Goal: Task Accomplishment & Management: Manage account settings

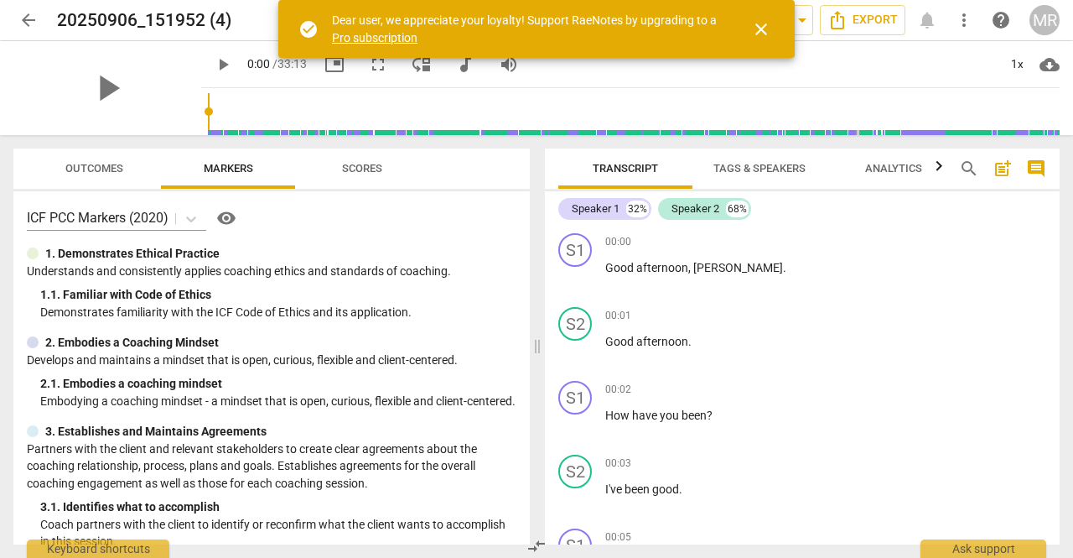
click at [762, 23] on span "close" at bounding box center [761, 29] width 20 height 20
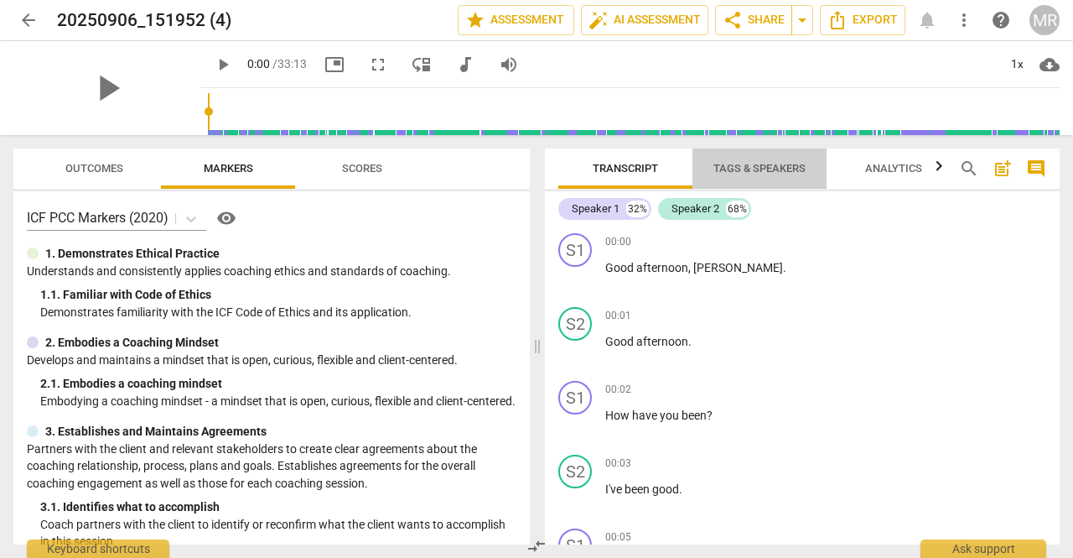
click at [761, 172] on span "Tags & Speakers" at bounding box center [760, 168] width 92 height 13
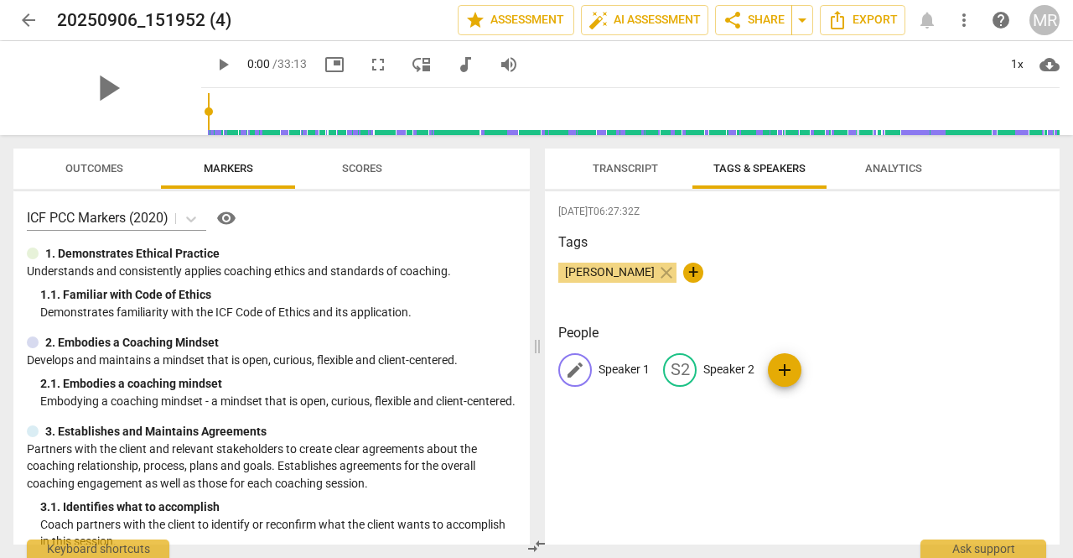
click at [571, 365] on span "edit" at bounding box center [575, 370] width 20 height 20
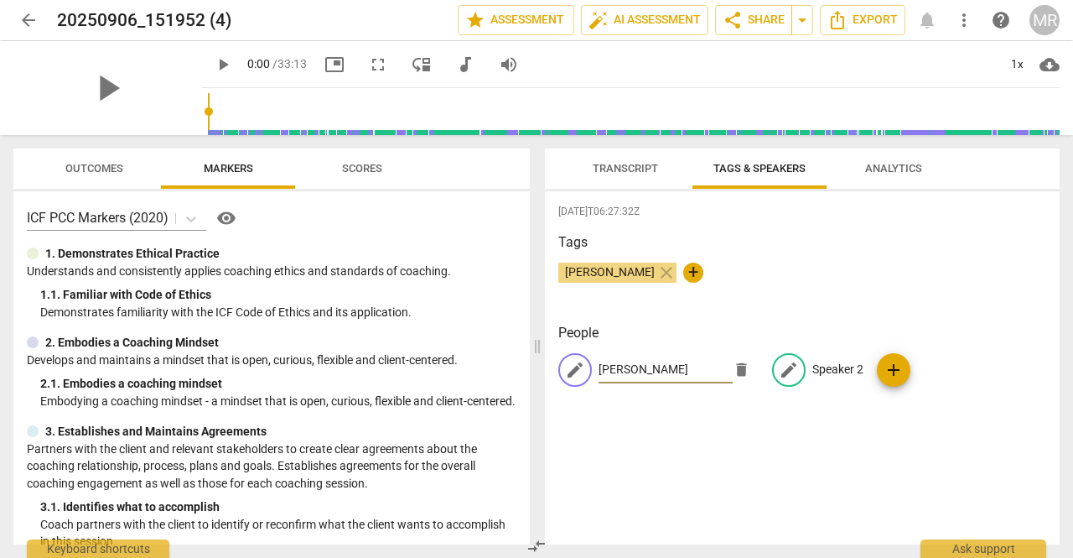
type input "[PERSON_NAME]"
click at [781, 367] on span "edit" at bounding box center [789, 370] width 20 height 20
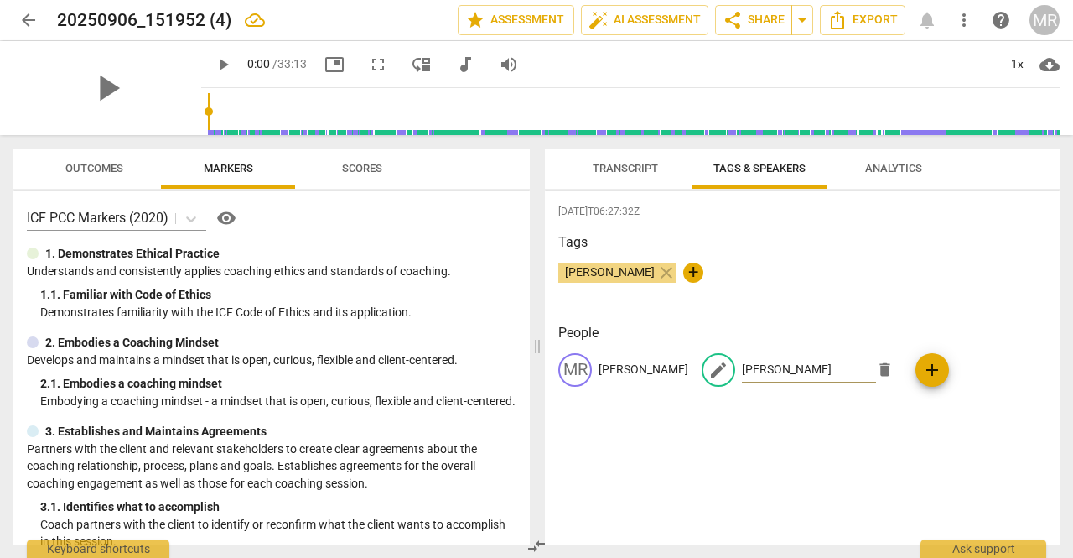
type input "[PERSON_NAME]"
click at [743, 462] on div "[DATE]T06:27:32Z Tags [PERSON_NAME] close + People MR [PERSON_NAME] edit [PERSO…" at bounding box center [802, 367] width 515 height 353
click at [872, 373] on span "add" at bounding box center [862, 370] width 20 height 20
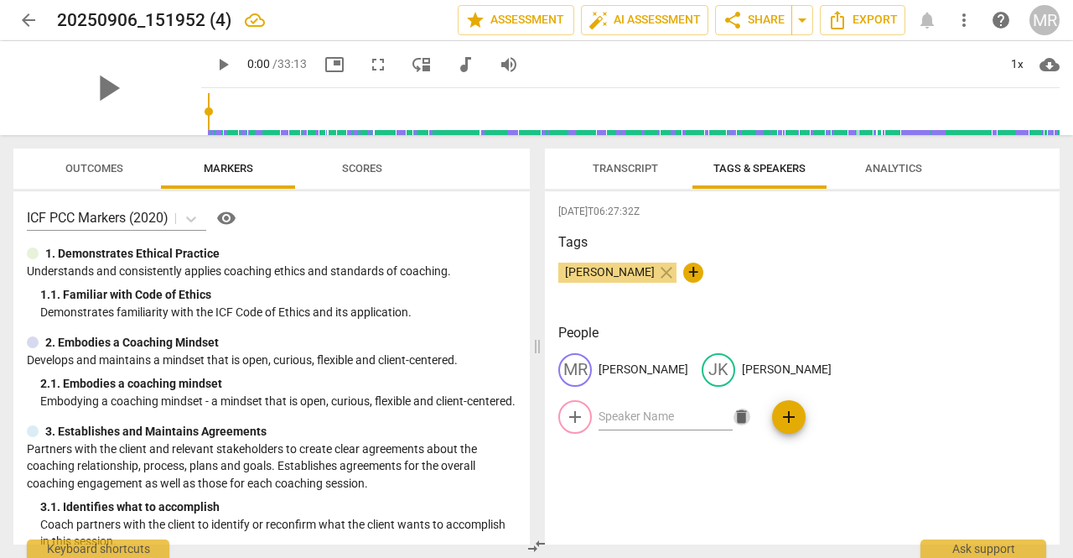
click at [740, 413] on span "delete" at bounding box center [742, 417] width 18 height 18
click at [617, 176] on span "Transcript" at bounding box center [626, 169] width 106 height 23
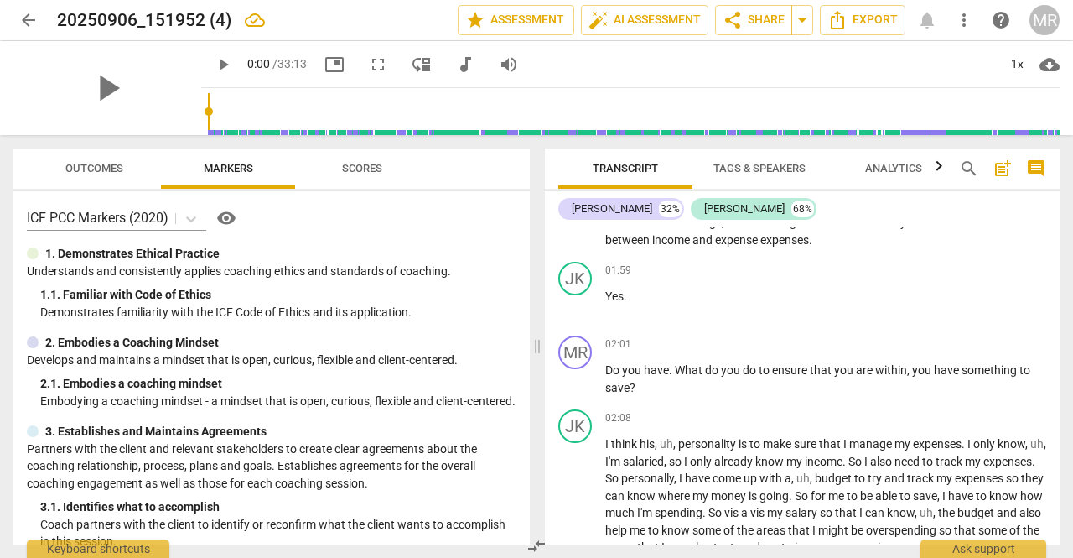
scroll to position [1372, 0]
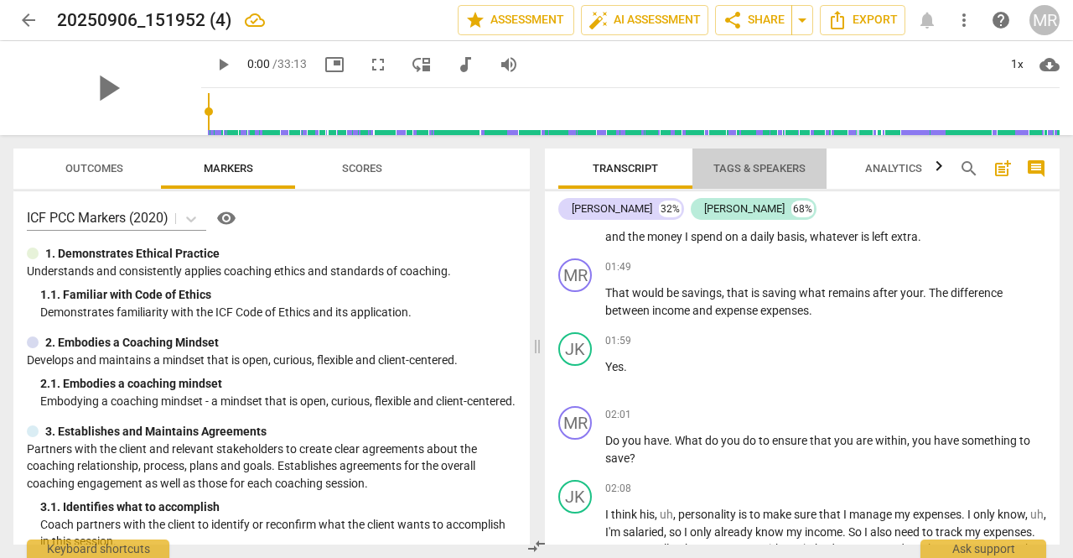
click at [761, 173] on span "Tags & Speakers" at bounding box center [760, 168] width 92 height 13
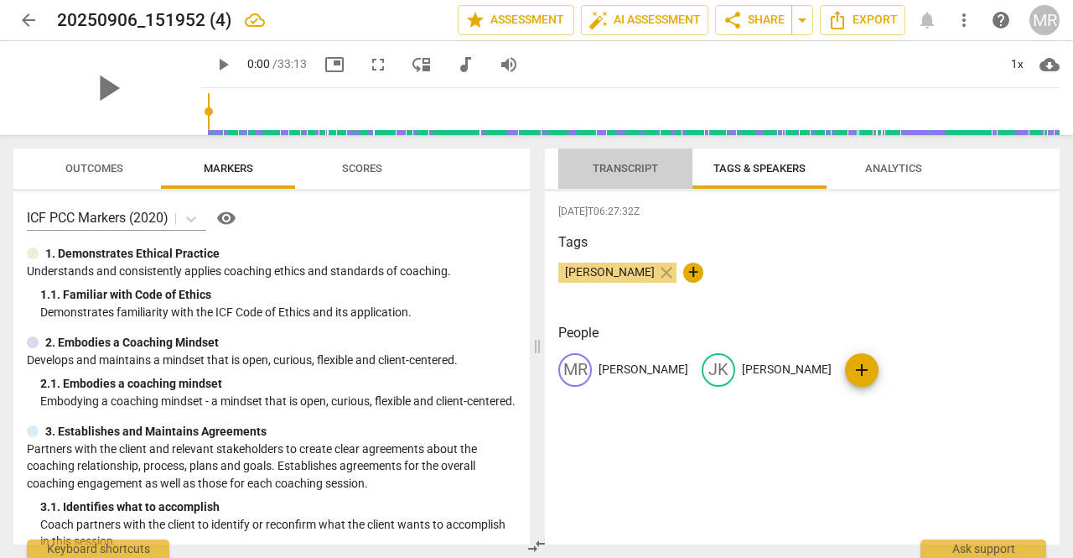
click at [610, 172] on span "Transcript" at bounding box center [625, 168] width 65 height 13
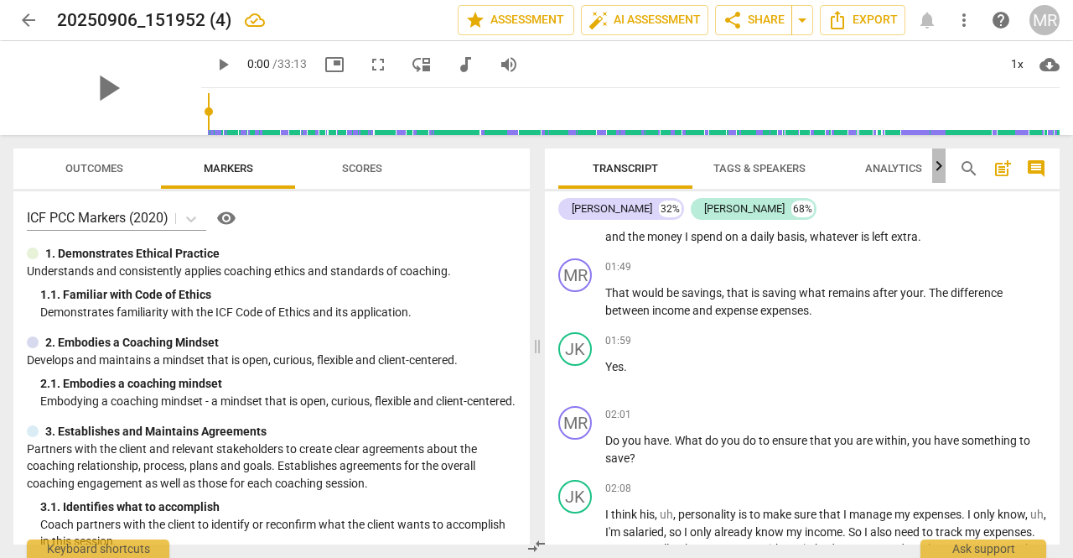
click at [936, 165] on icon "button" at bounding box center [939, 166] width 20 height 20
click at [860, 163] on span "Analytics" at bounding box center [865, 168] width 57 height 13
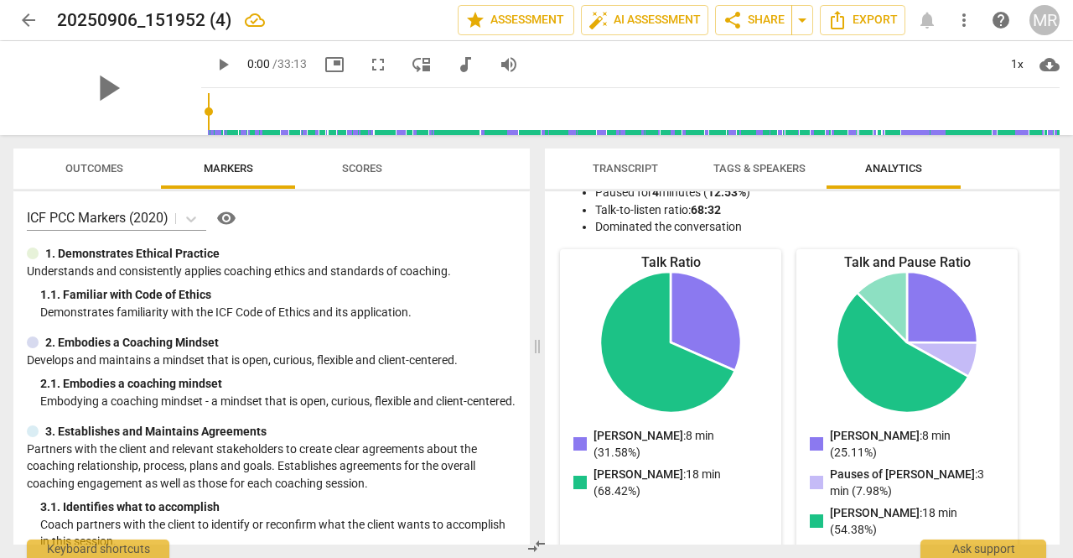
scroll to position [141, 0]
click at [880, 299] on icon "Pauses of [PERSON_NAME]: 4 min (12.53%)" at bounding box center [882, 306] width 50 height 70
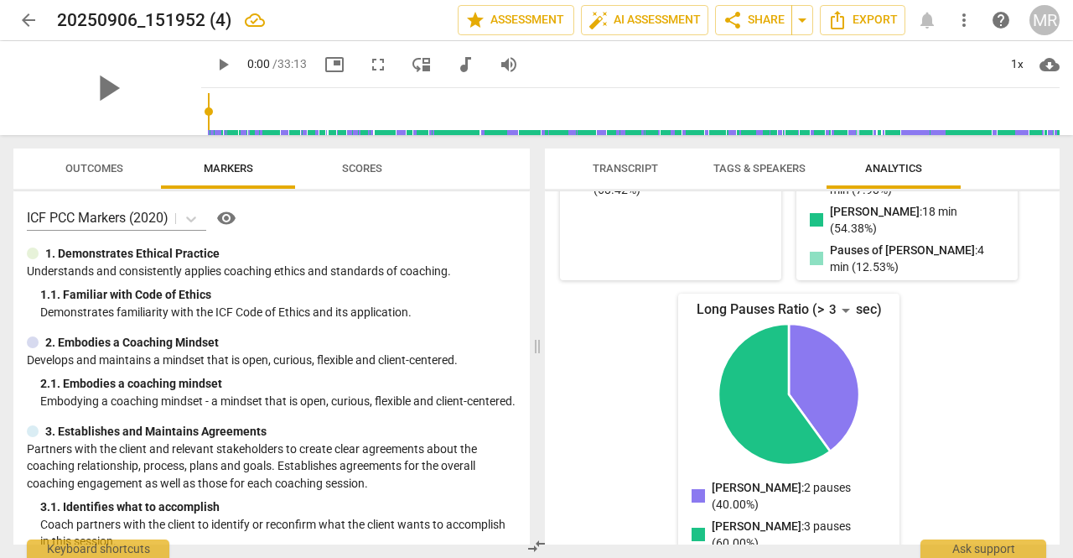
scroll to position [462, 0]
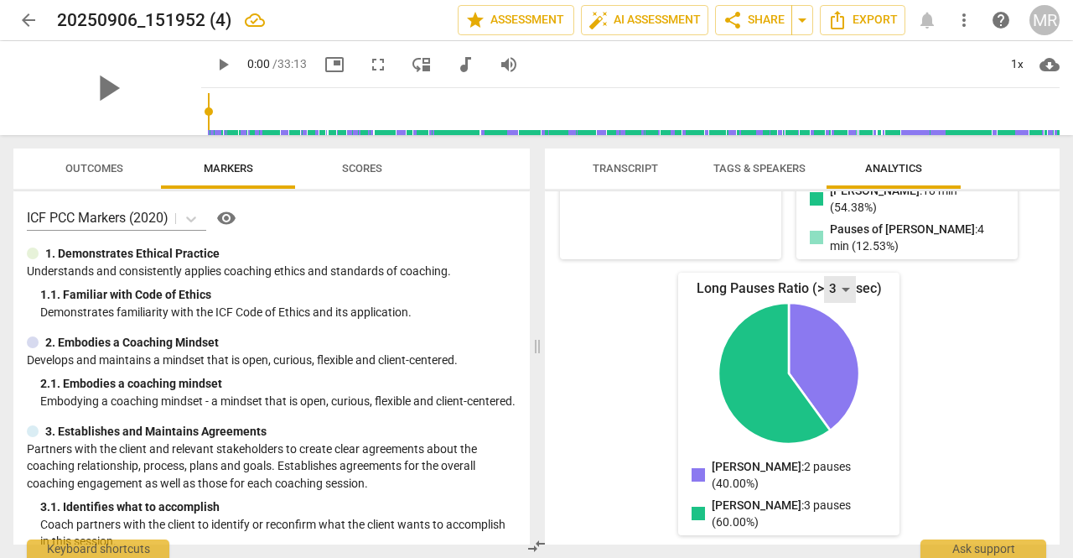
click at [842, 292] on div "3" at bounding box center [840, 289] width 32 height 27
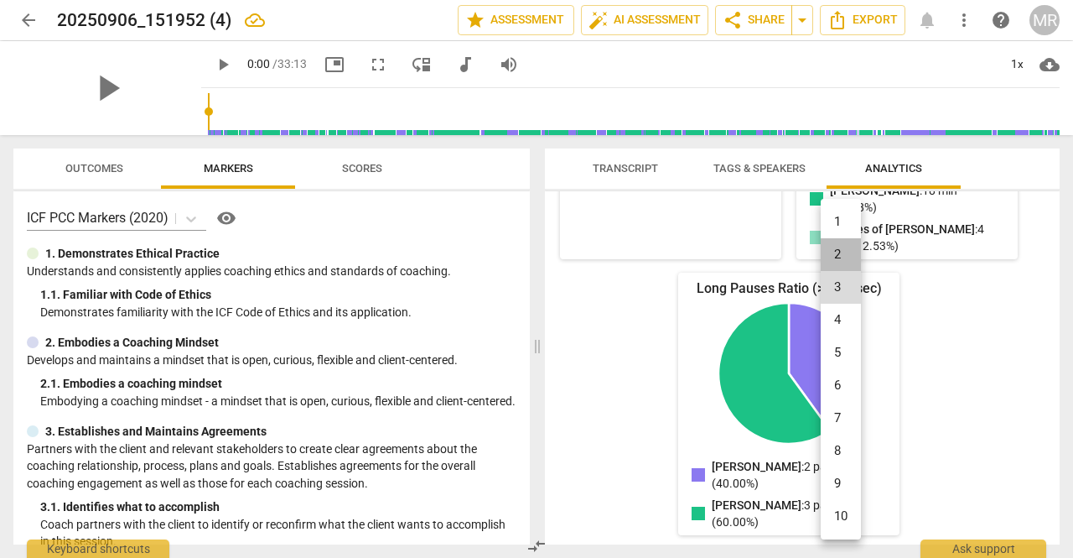
click at [837, 248] on li "2" at bounding box center [841, 254] width 40 height 33
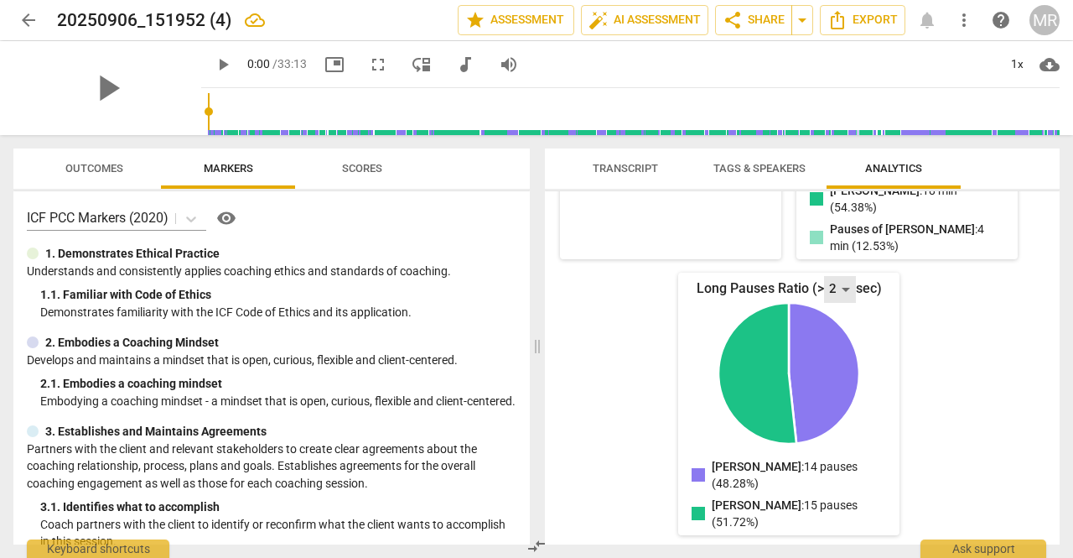
click at [841, 289] on div "2" at bounding box center [840, 289] width 32 height 27
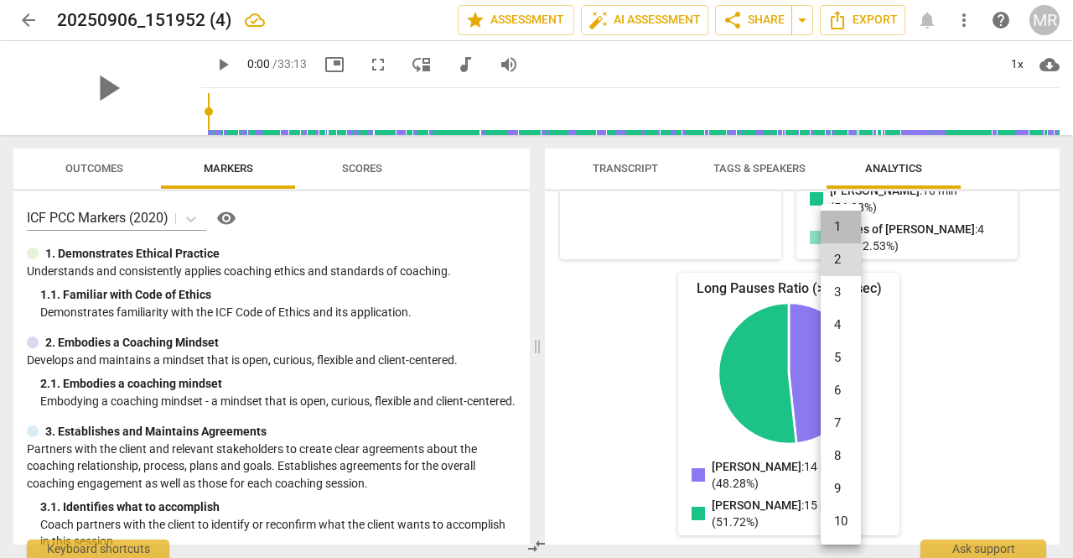
click at [839, 224] on li "1" at bounding box center [841, 226] width 40 height 33
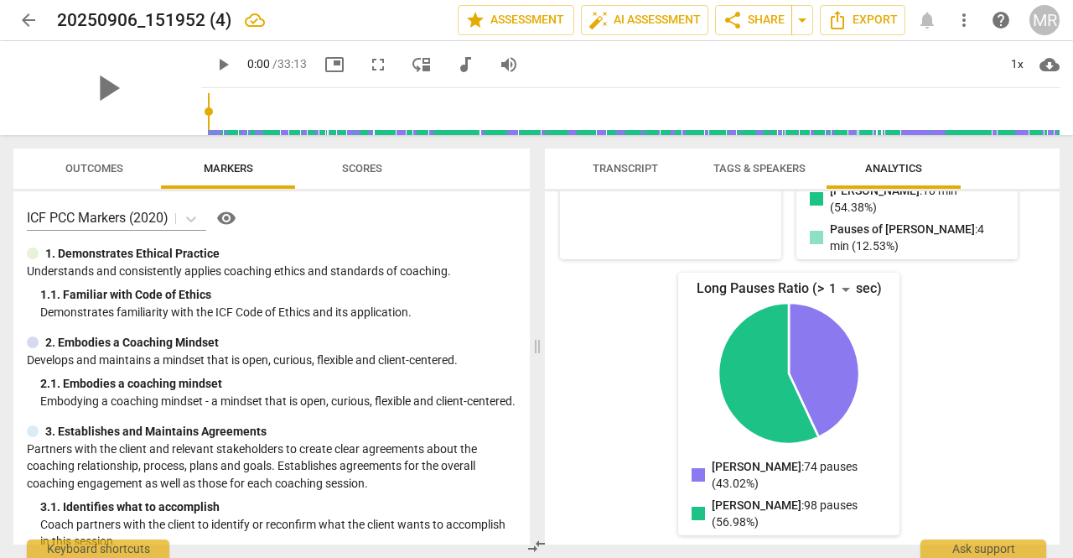
click at [748, 169] on span "Tags & Speakers" at bounding box center [760, 168] width 92 height 13
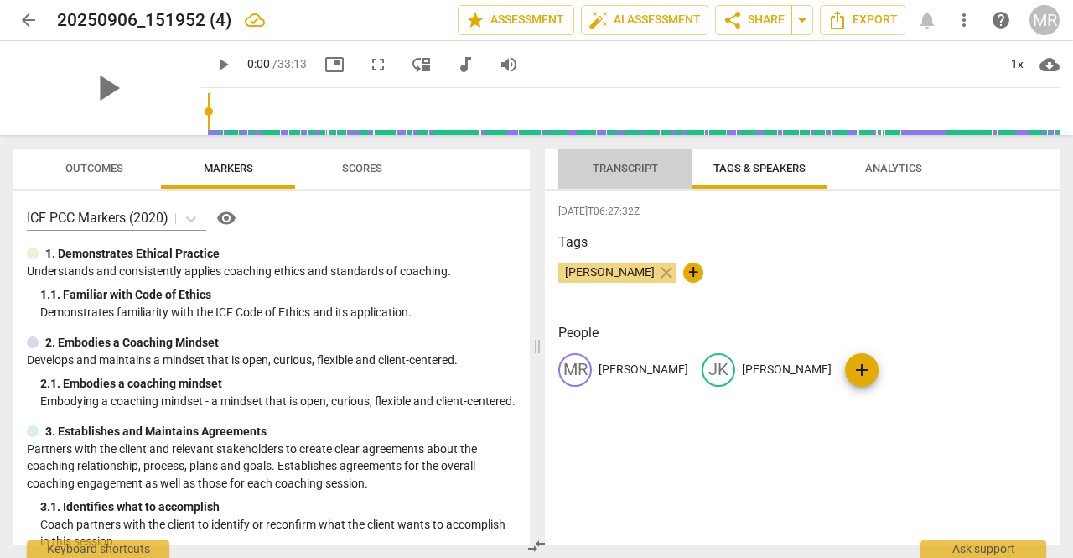
click at [617, 165] on span "Transcript" at bounding box center [625, 168] width 65 height 13
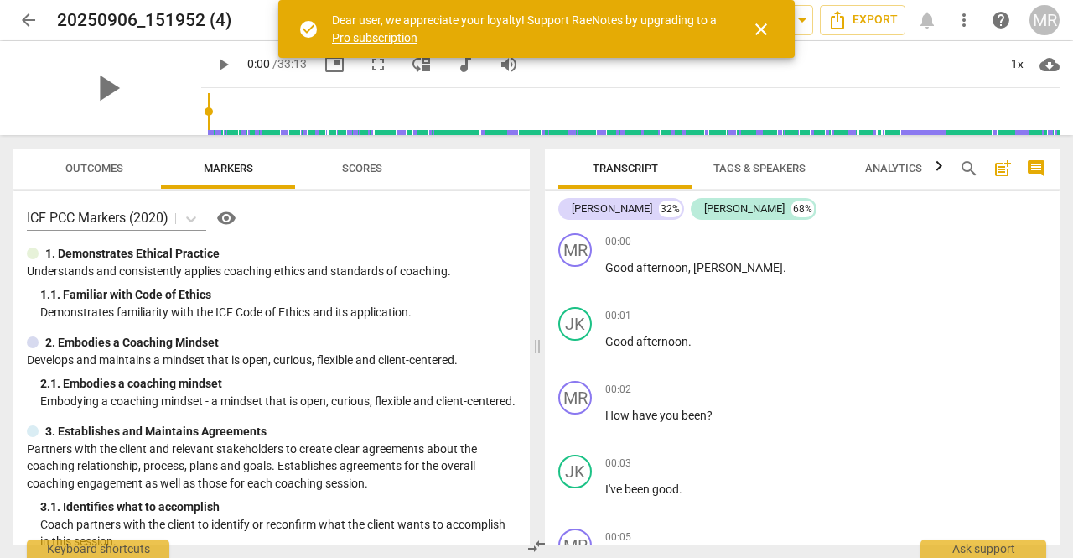
click at [68, 83] on div "play_arrow" at bounding box center [107, 88] width 188 height 94
